Goal: Information Seeking & Learning: Learn about a topic

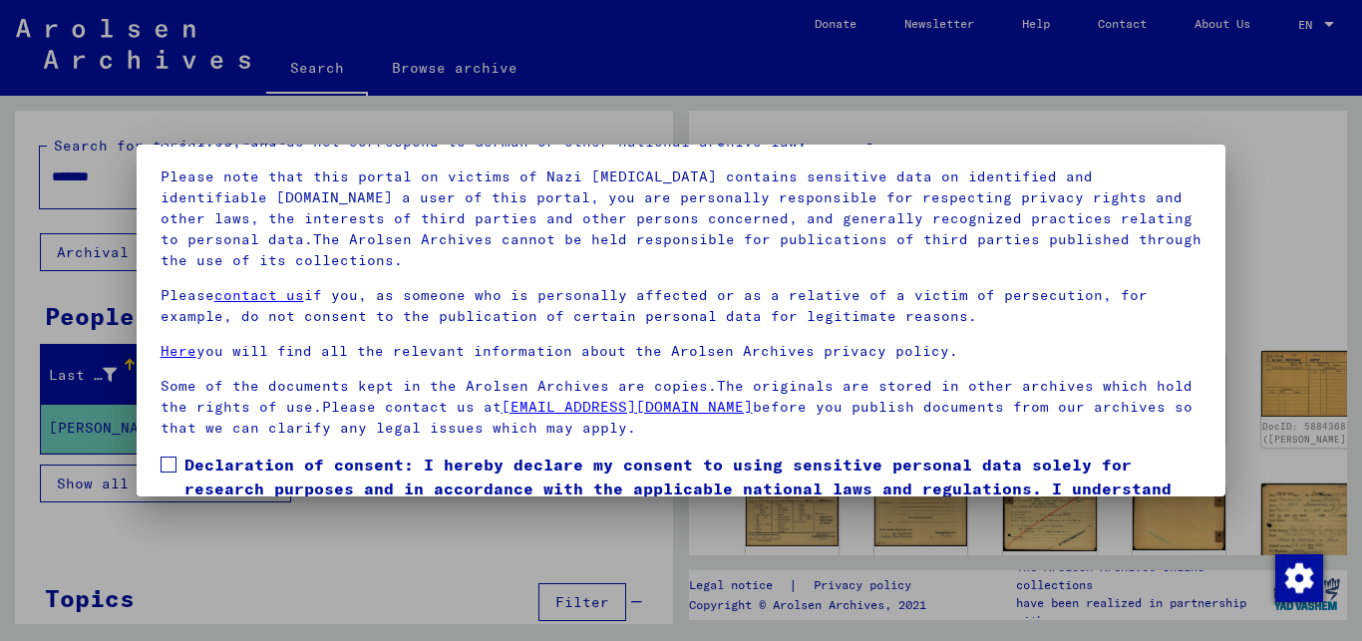
scroll to position [165, 0]
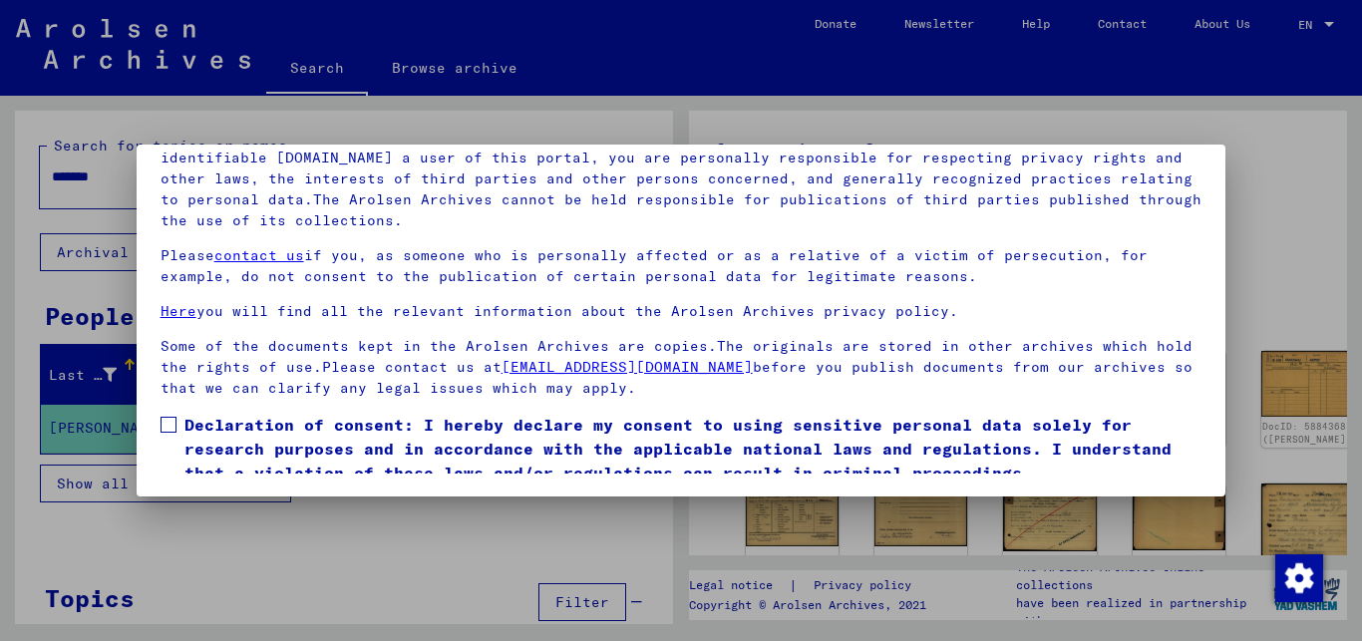
click at [174, 422] on span at bounding box center [169, 425] width 16 height 16
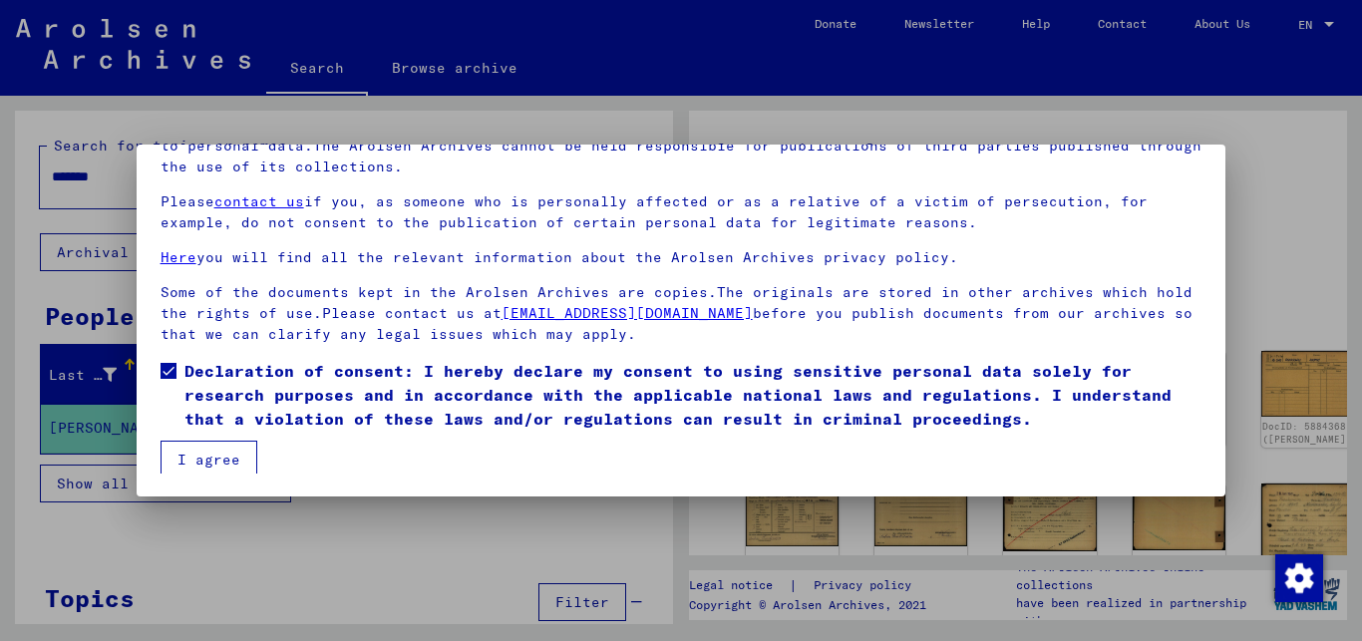
scroll to position [59, 0]
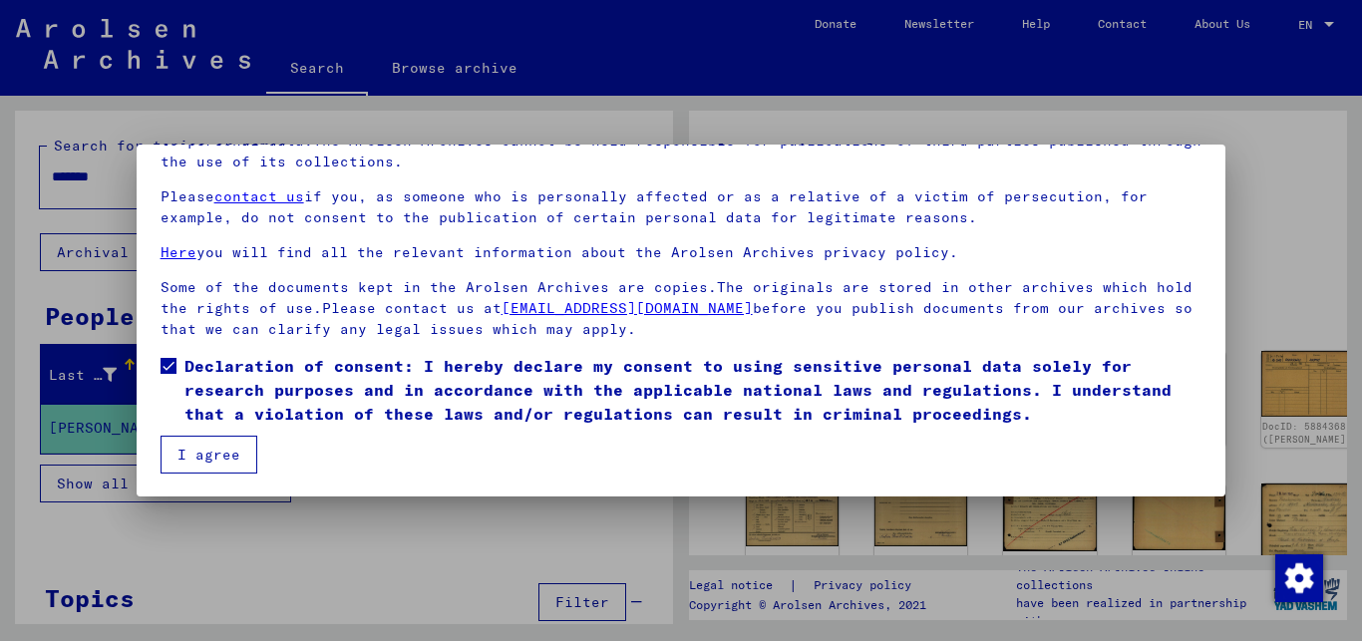
click at [232, 451] on button "I agree" at bounding box center [209, 455] width 97 height 38
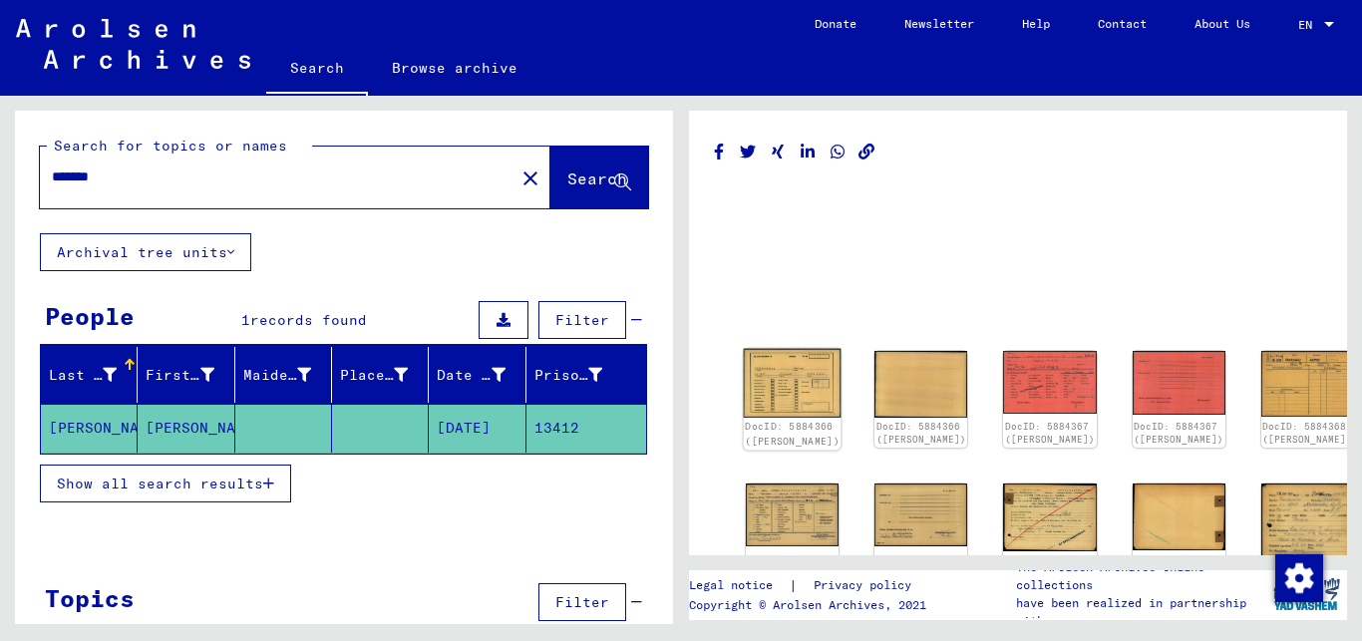
click at [764, 380] on img at bounding box center [793, 384] width 98 height 70
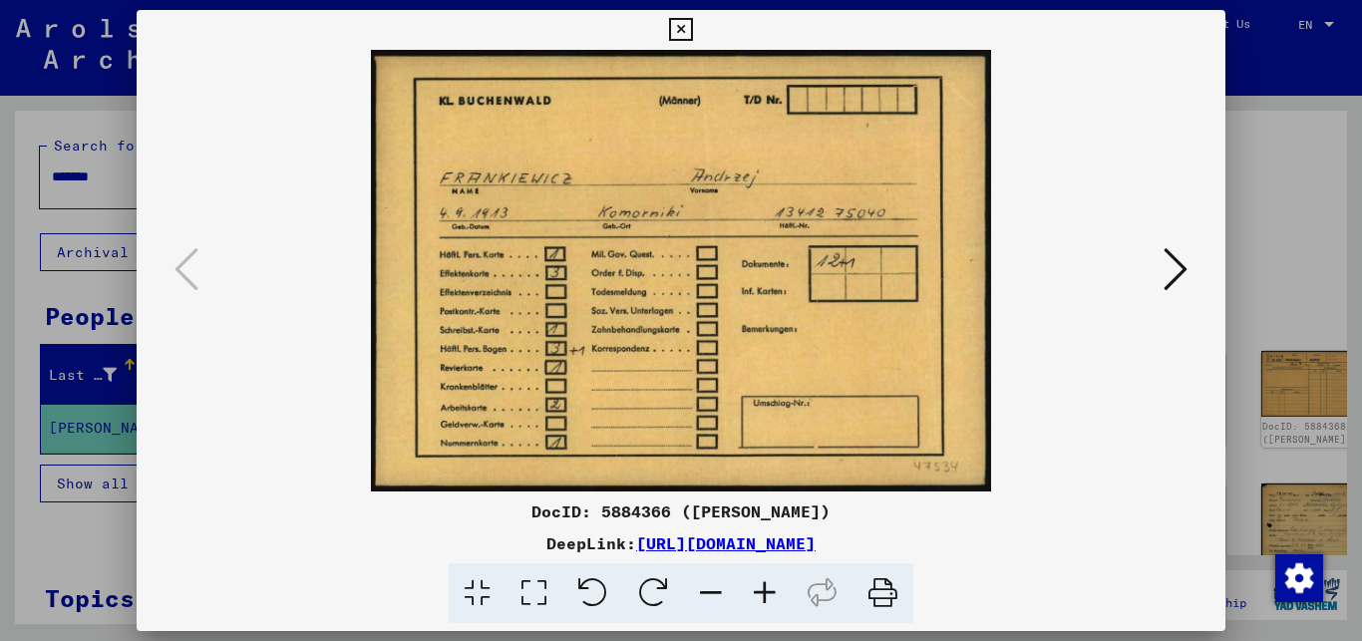
click at [1178, 275] on icon at bounding box center [1176, 269] width 24 height 48
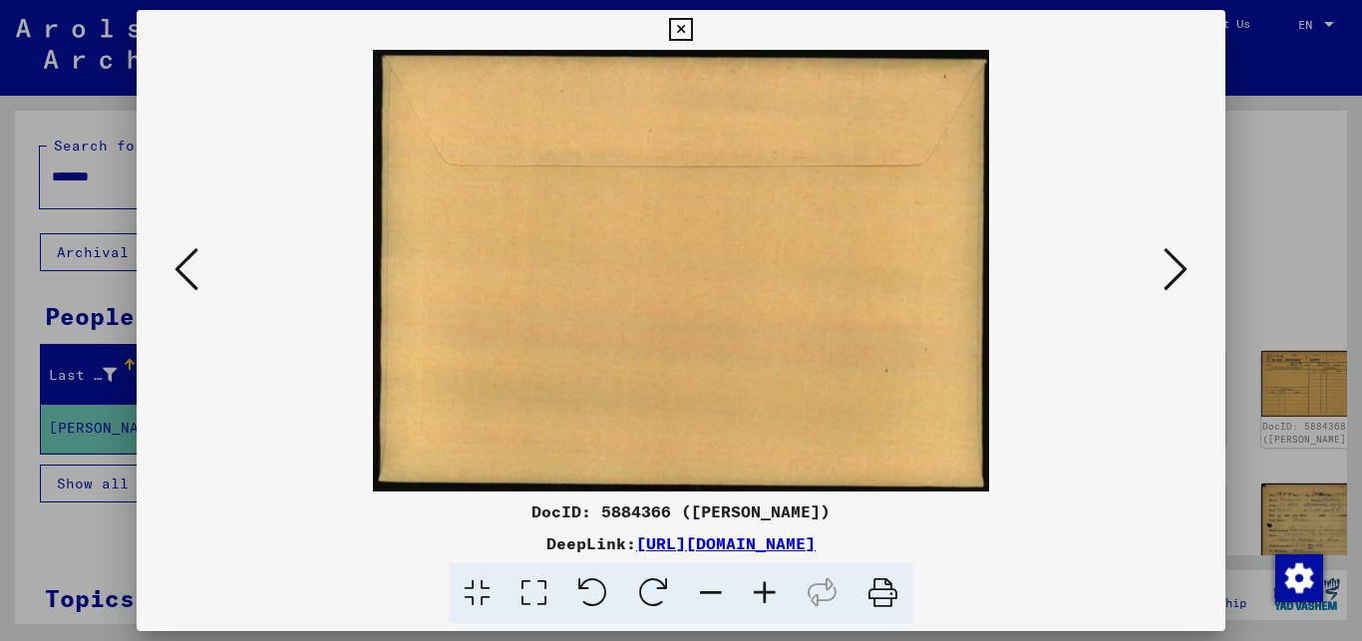
click at [1178, 275] on icon at bounding box center [1176, 269] width 24 height 48
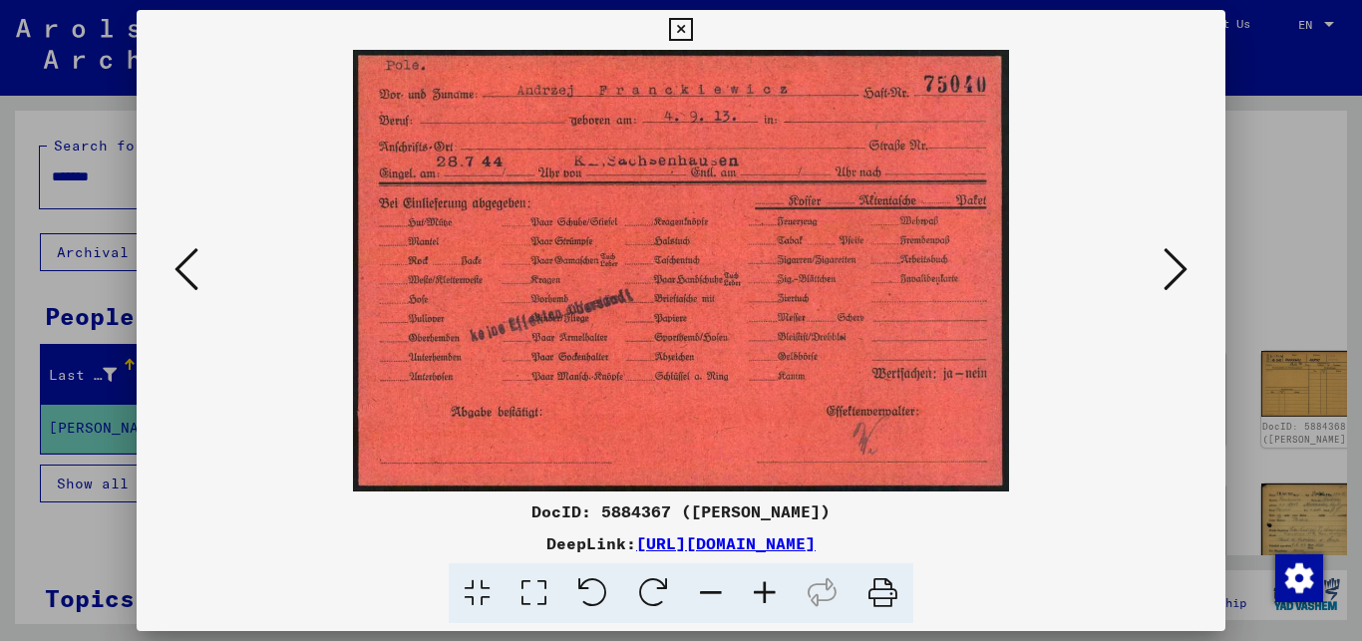
click at [175, 279] on icon at bounding box center [187, 269] width 24 height 48
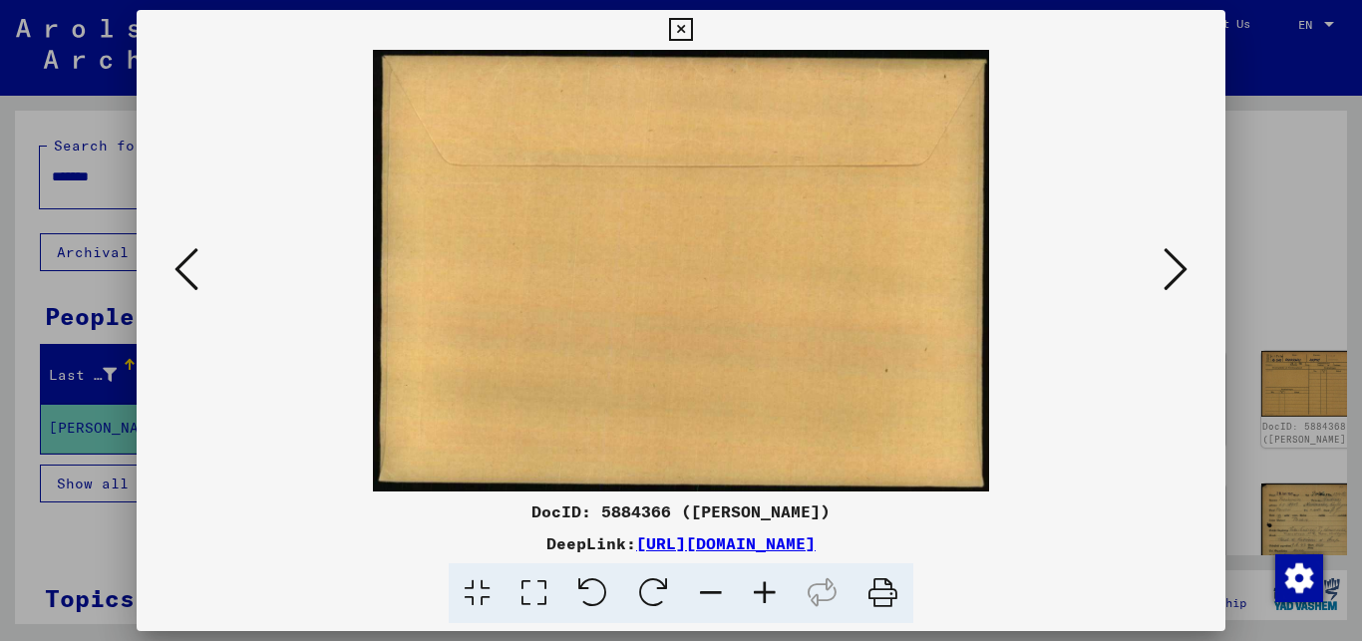
click at [175, 279] on icon at bounding box center [187, 269] width 24 height 48
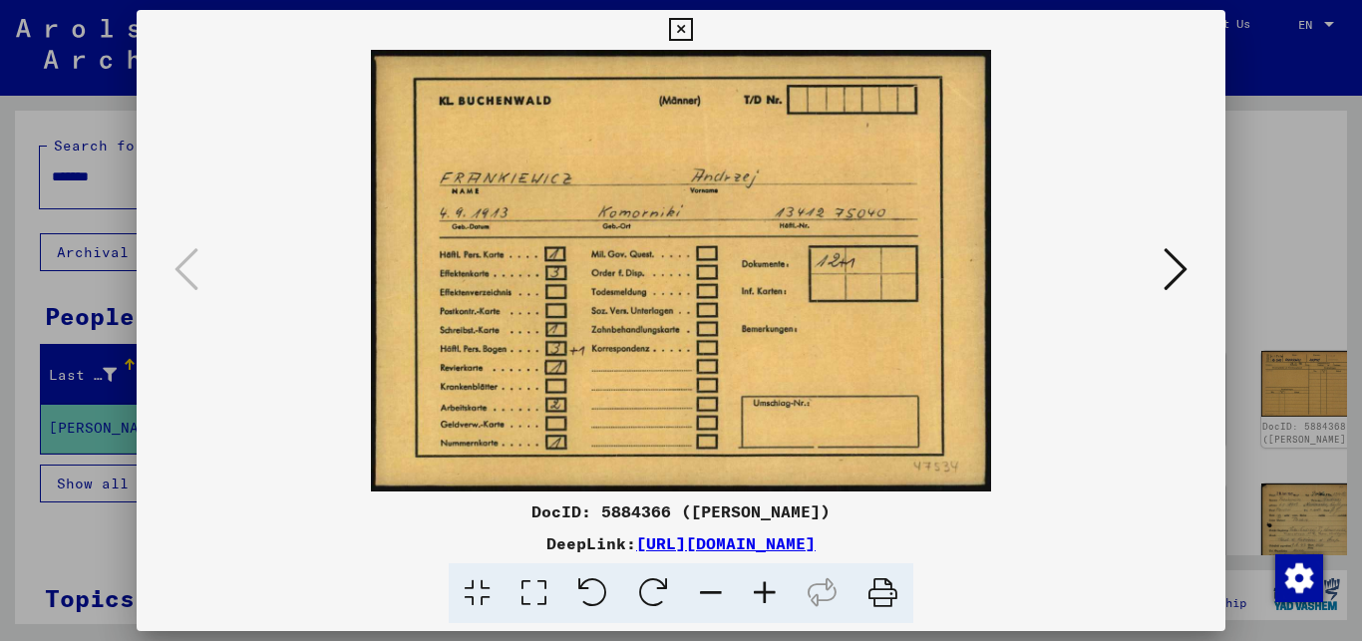
click at [1174, 265] on icon at bounding box center [1176, 269] width 24 height 48
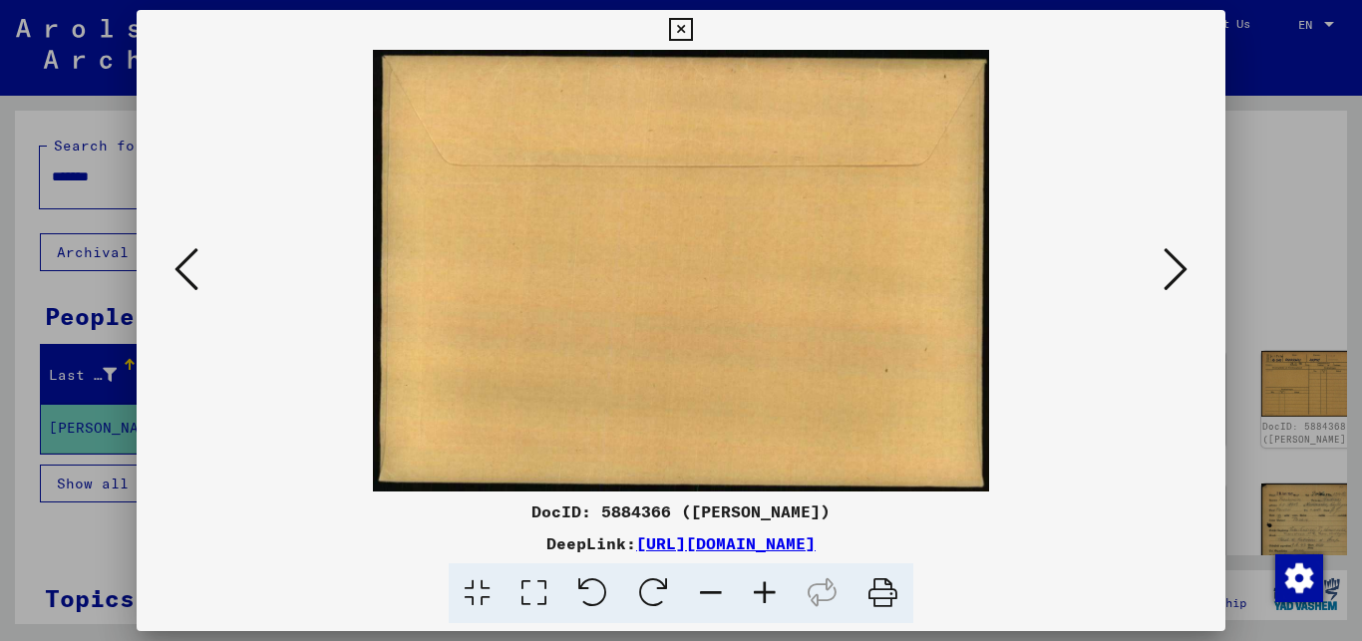
click at [1174, 265] on icon at bounding box center [1176, 269] width 24 height 48
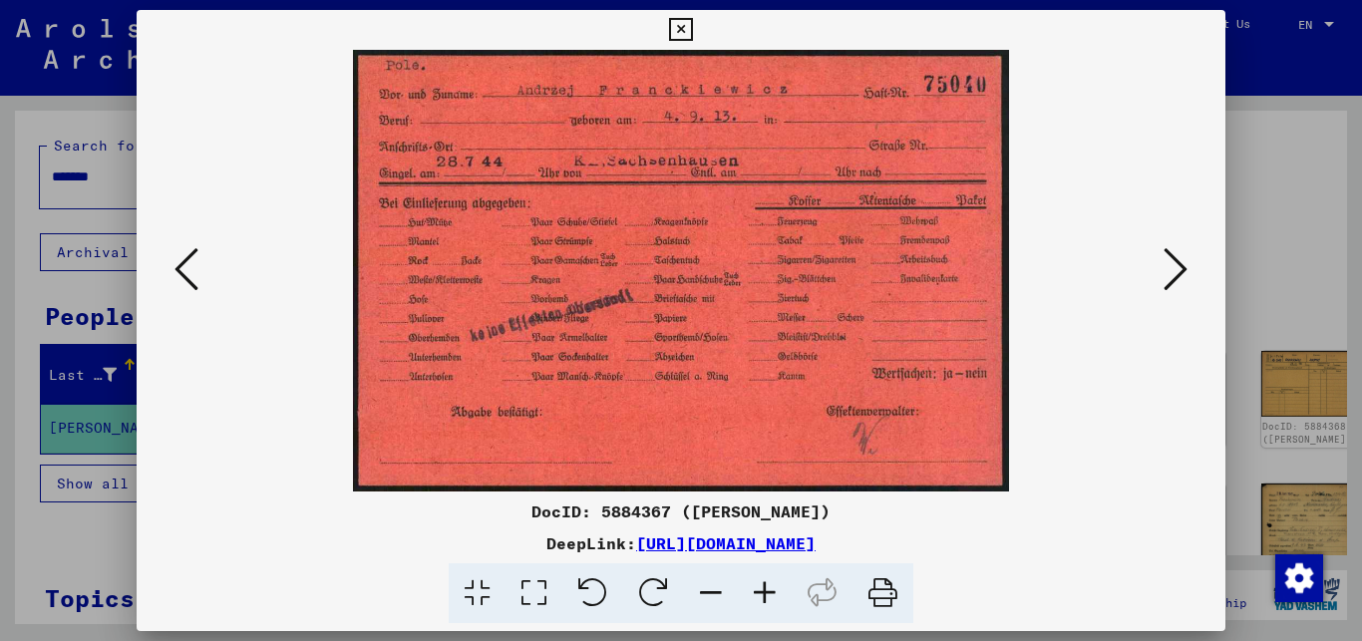
click at [1174, 265] on icon at bounding box center [1176, 269] width 24 height 48
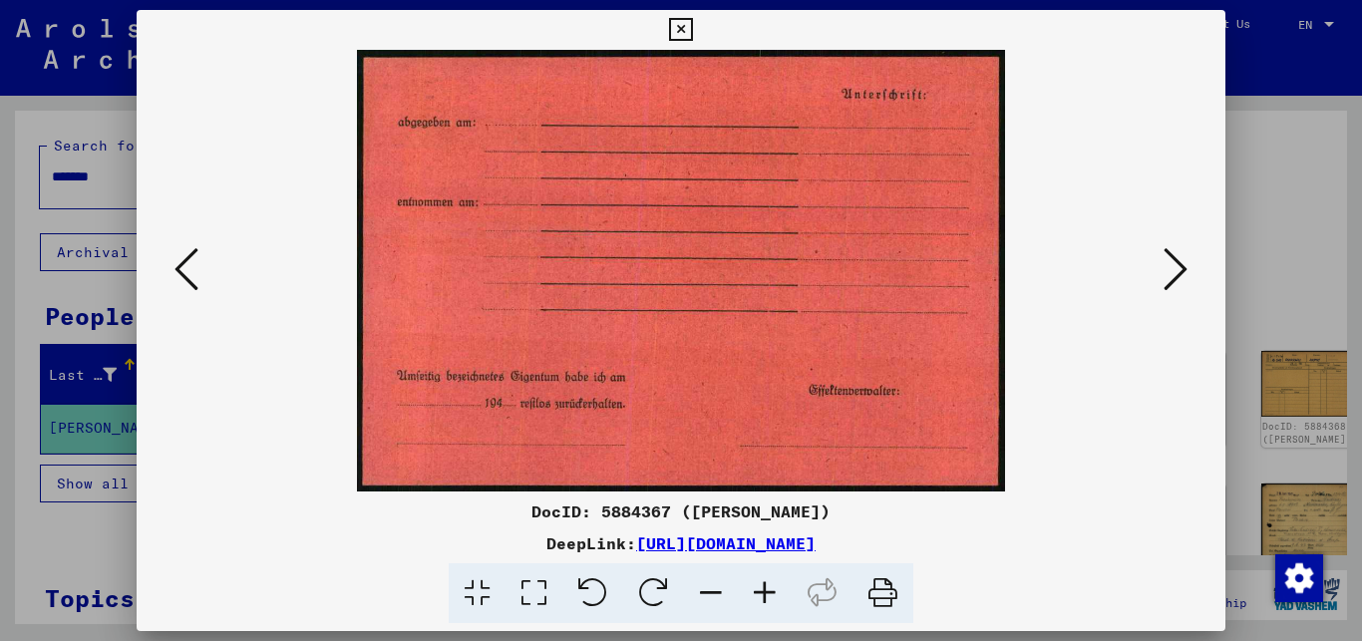
click at [1174, 265] on icon at bounding box center [1176, 269] width 24 height 48
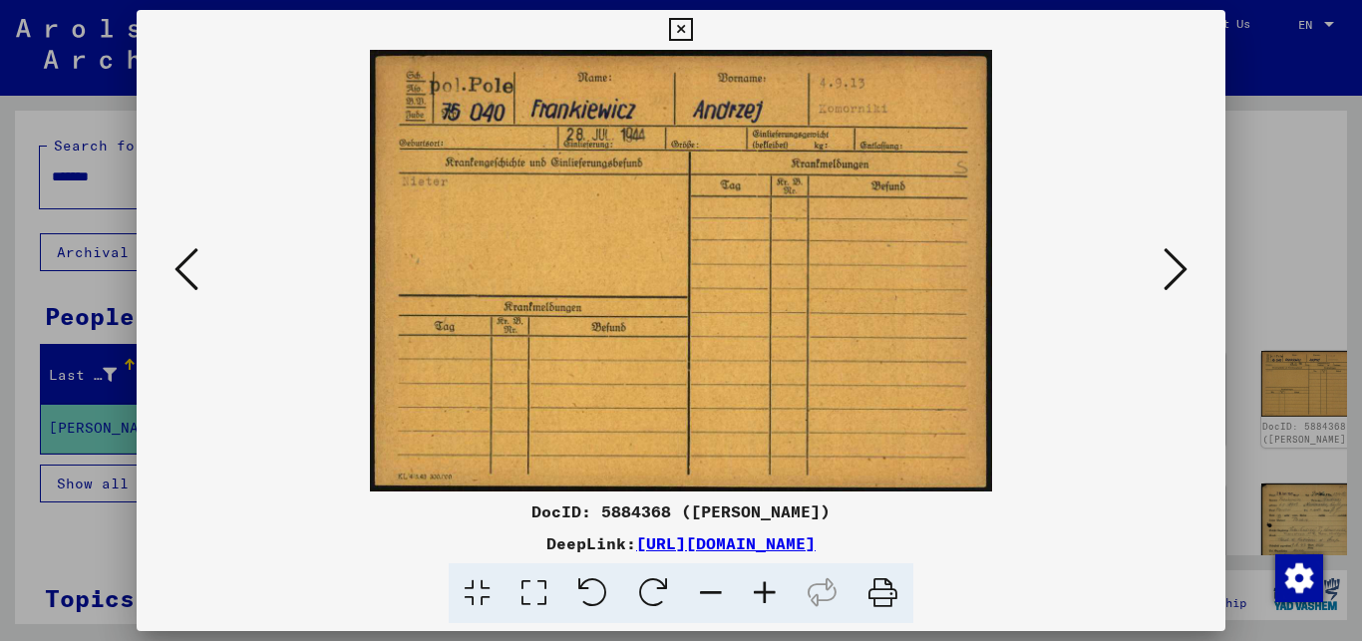
click at [1174, 265] on icon at bounding box center [1176, 269] width 24 height 48
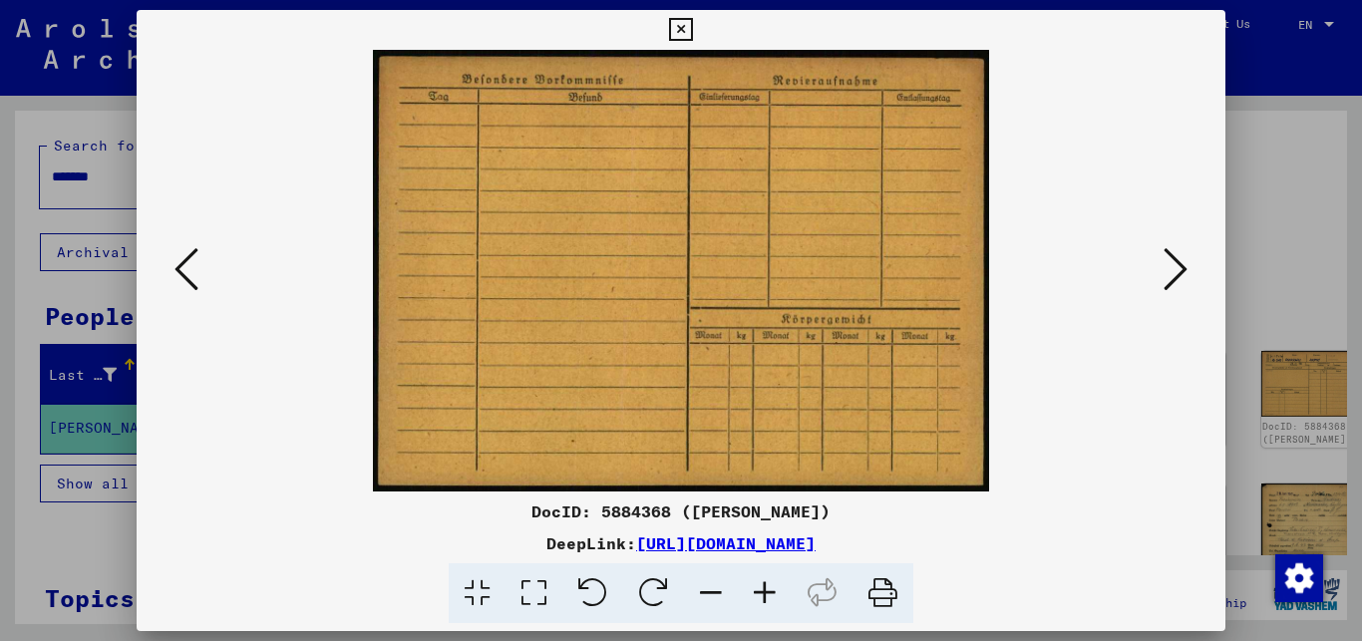
click at [1174, 265] on icon at bounding box center [1176, 269] width 24 height 48
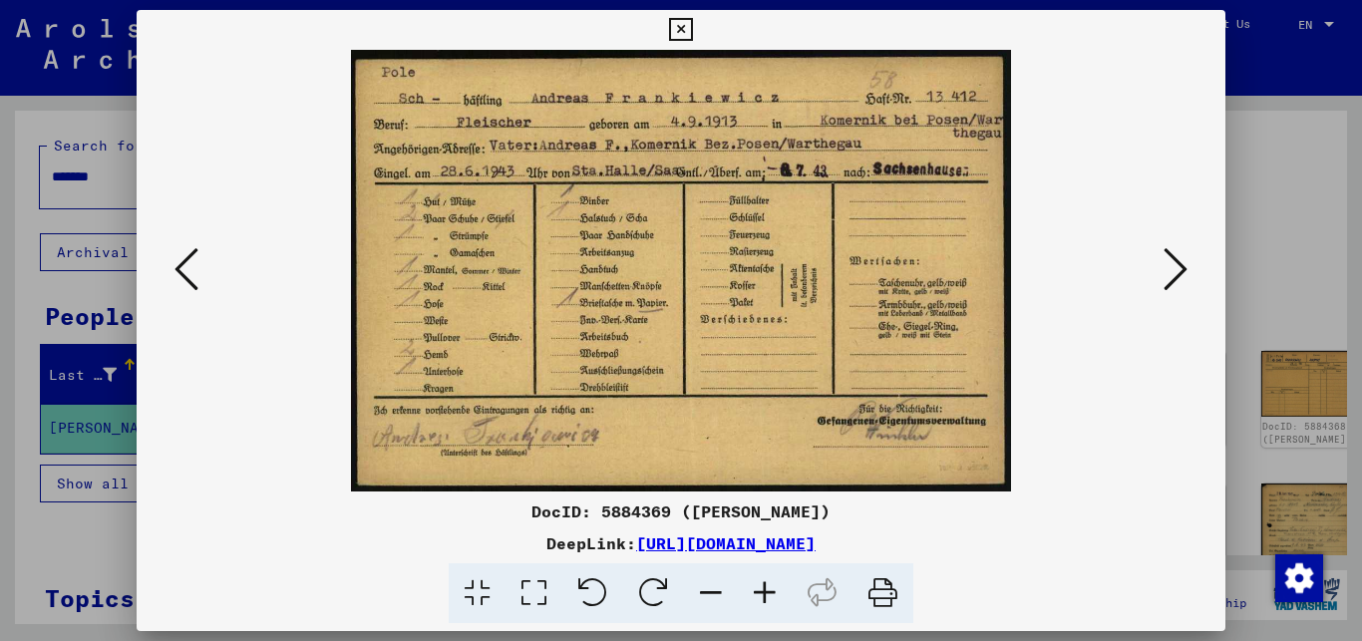
click at [1174, 265] on icon at bounding box center [1176, 269] width 24 height 48
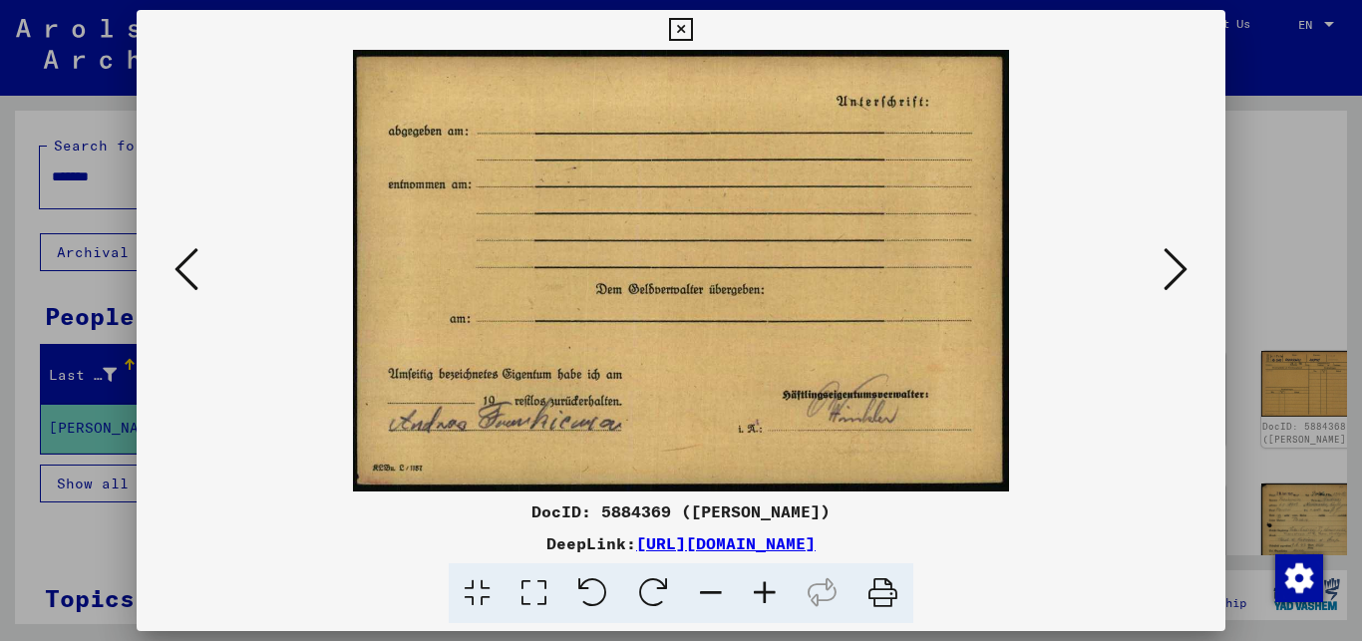
click at [1174, 265] on icon at bounding box center [1176, 269] width 24 height 48
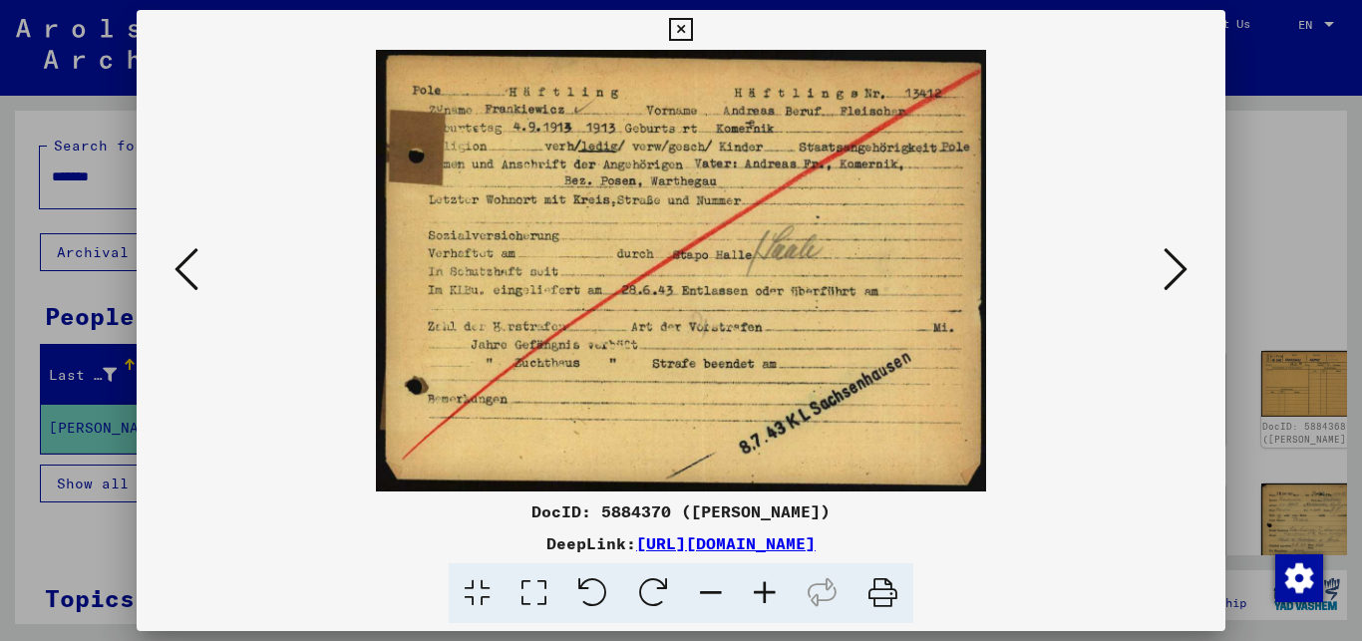
click at [1174, 265] on icon at bounding box center [1176, 269] width 24 height 48
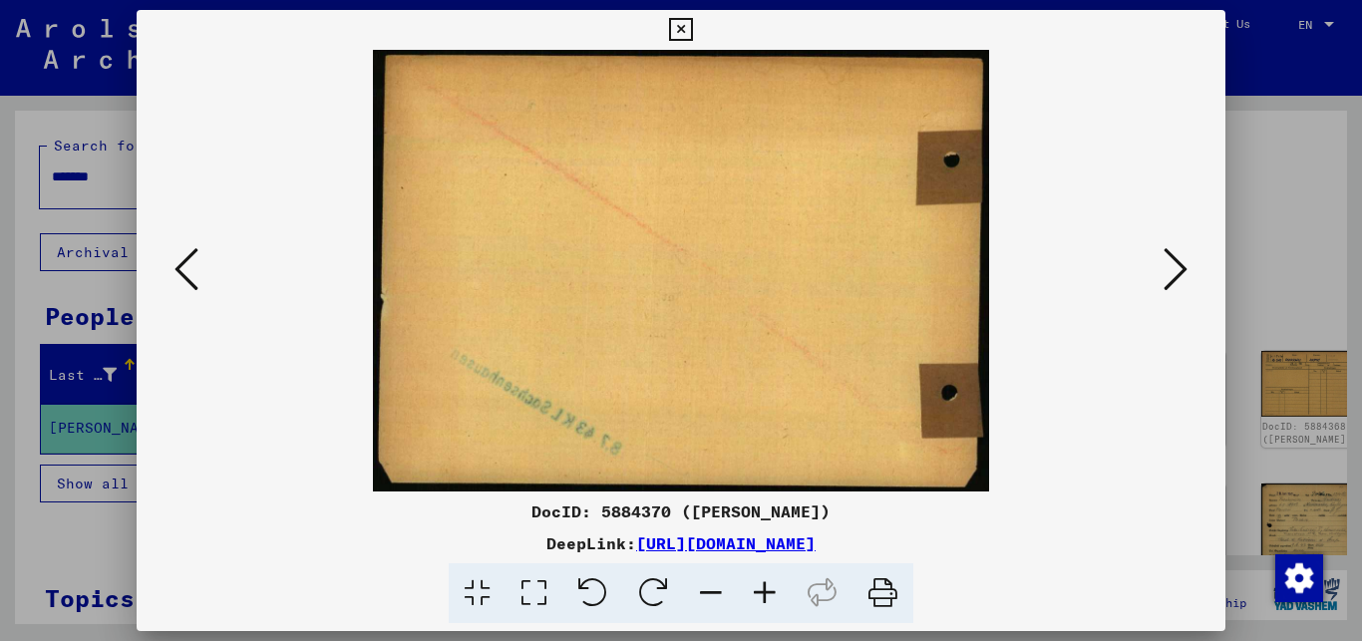
click at [1174, 265] on icon at bounding box center [1176, 269] width 24 height 48
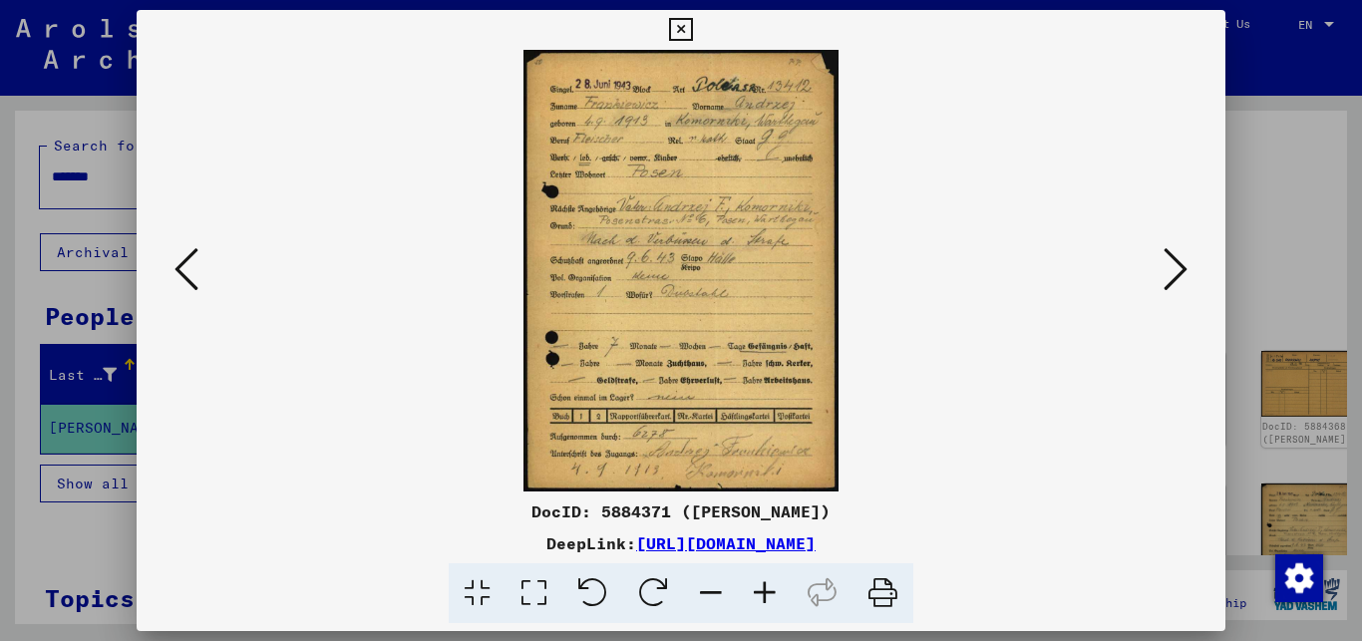
click at [1174, 265] on icon at bounding box center [1176, 269] width 24 height 48
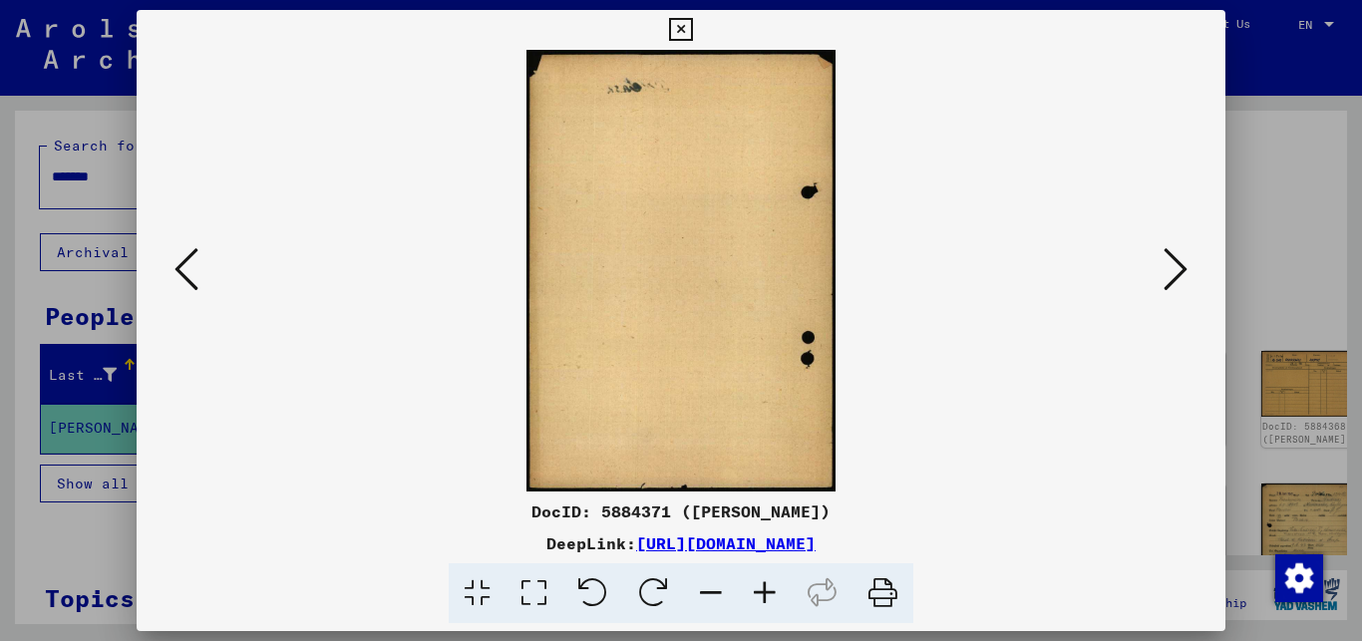
click at [1174, 265] on icon at bounding box center [1176, 269] width 24 height 48
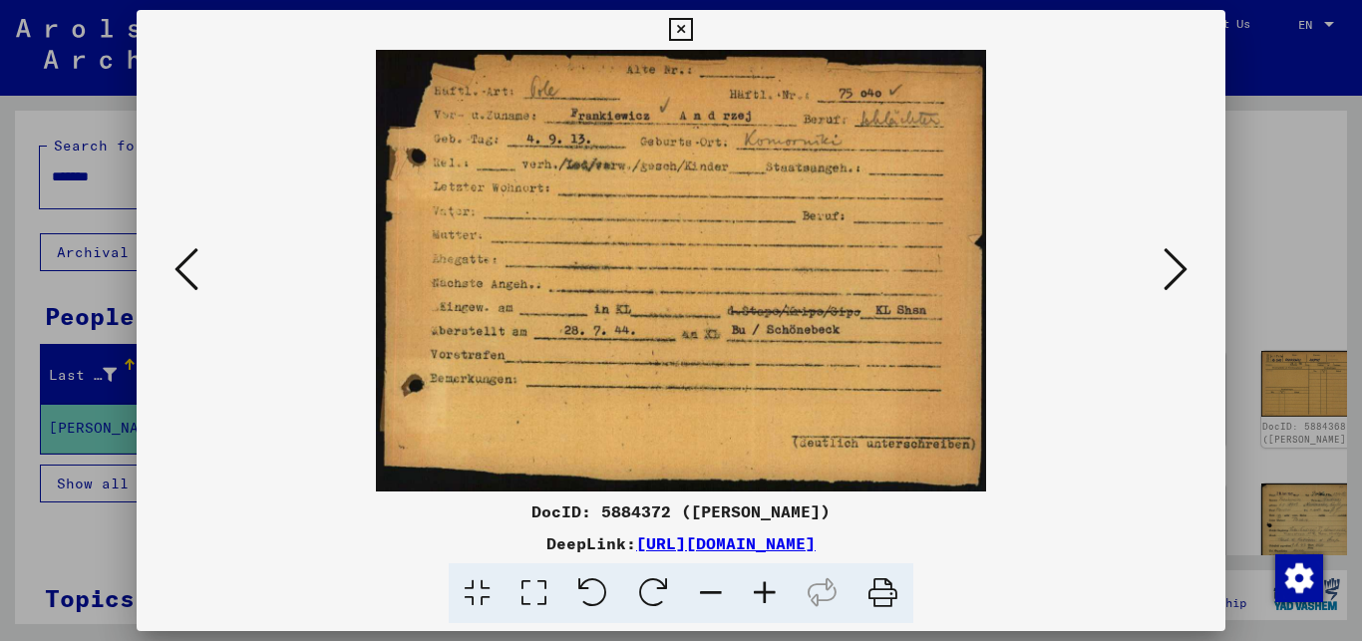
click at [1174, 265] on icon at bounding box center [1176, 269] width 24 height 48
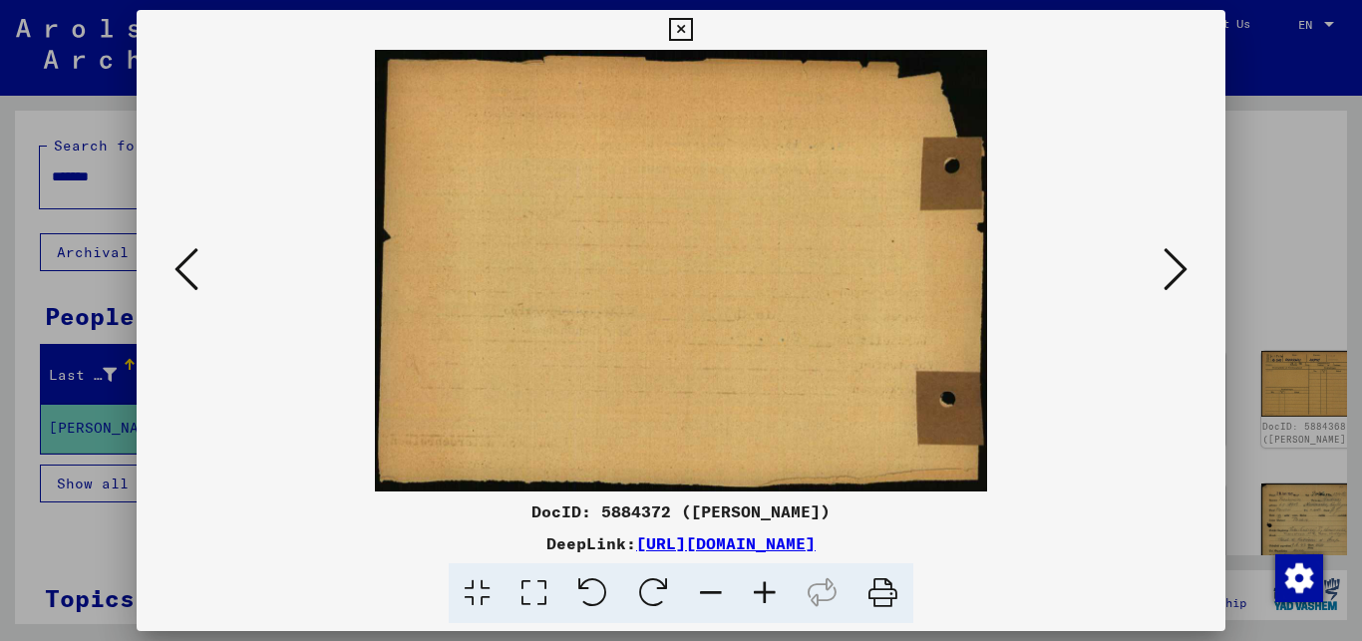
click at [1174, 265] on icon at bounding box center [1176, 269] width 24 height 48
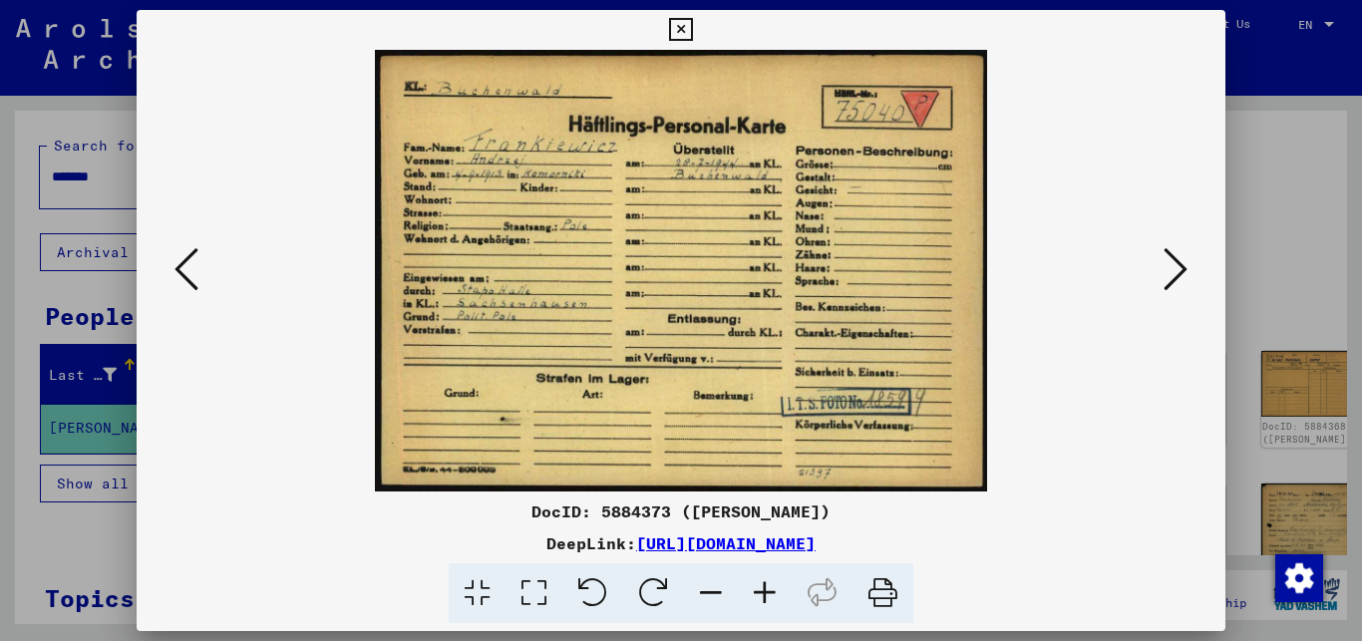
click at [481, 595] on icon at bounding box center [477, 593] width 57 height 61
click at [538, 588] on icon at bounding box center [534, 593] width 57 height 61
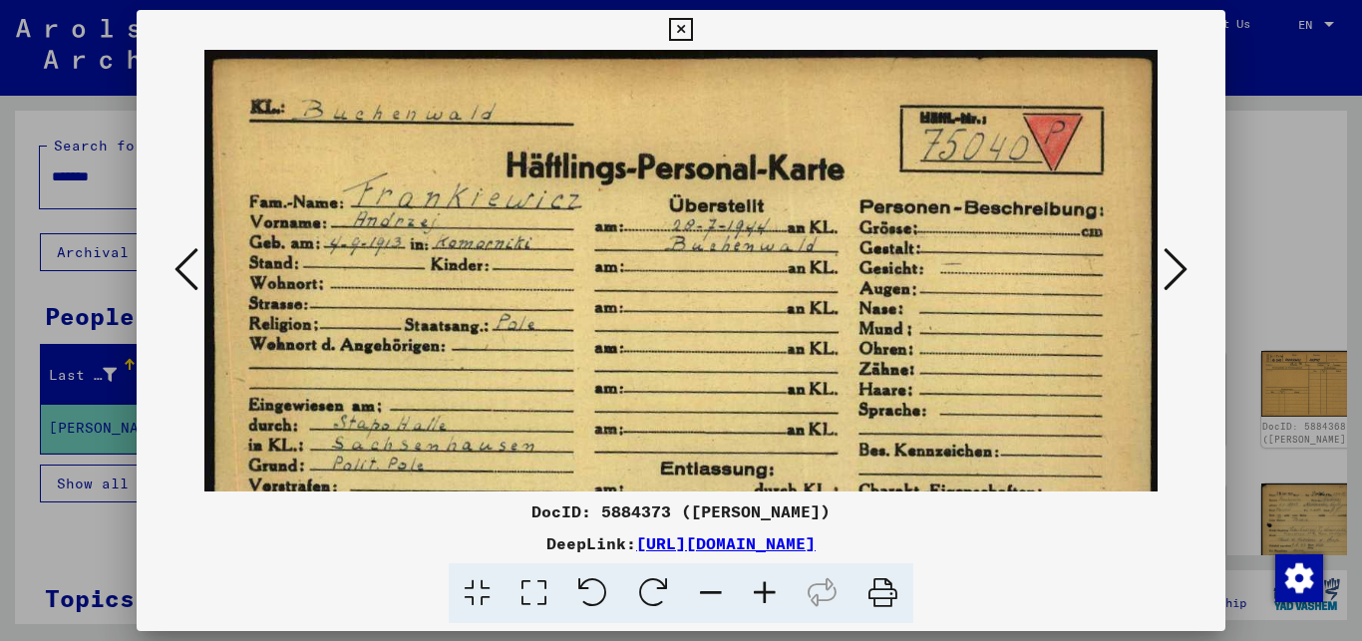
click at [692, 33] on icon at bounding box center [680, 30] width 23 height 24
